Goal: Find specific page/section: Find specific page/section

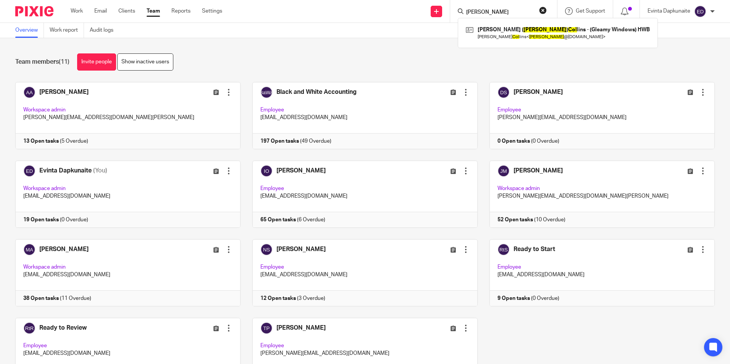
click at [542, 8] on button "reset" at bounding box center [543, 10] width 8 height 8
click at [507, 12] on input "Search" at bounding box center [499, 12] width 69 height 7
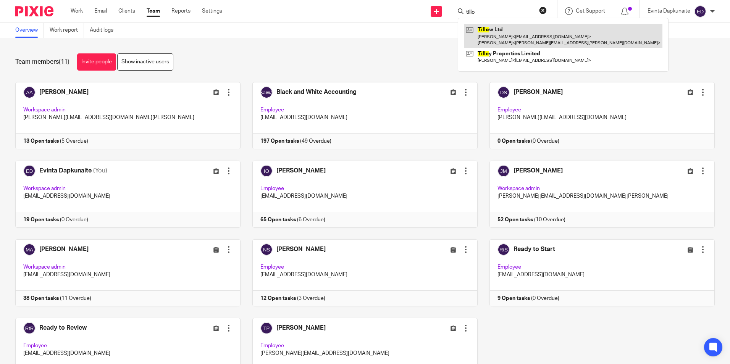
type input "tillo"
click at [484, 30] on link at bounding box center [563, 36] width 198 height 24
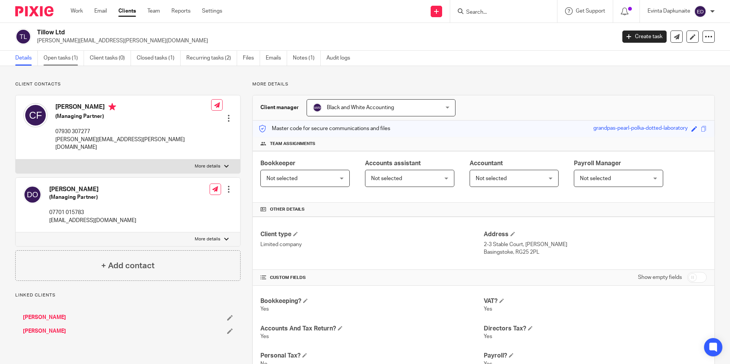
click at [64, 55] on link "Open tasks (1)" at bounding box center [63, 58] width 40 height 15
